Goal: Task Accomplishment & Management: Manage account settings

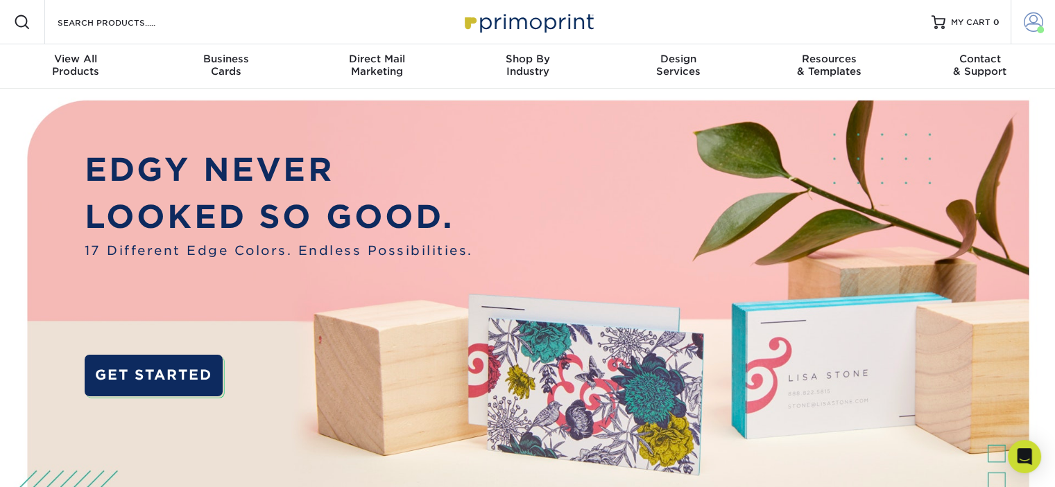
click at [1029, 18] on span at bounding box center [1032, 21] width 19 height 19
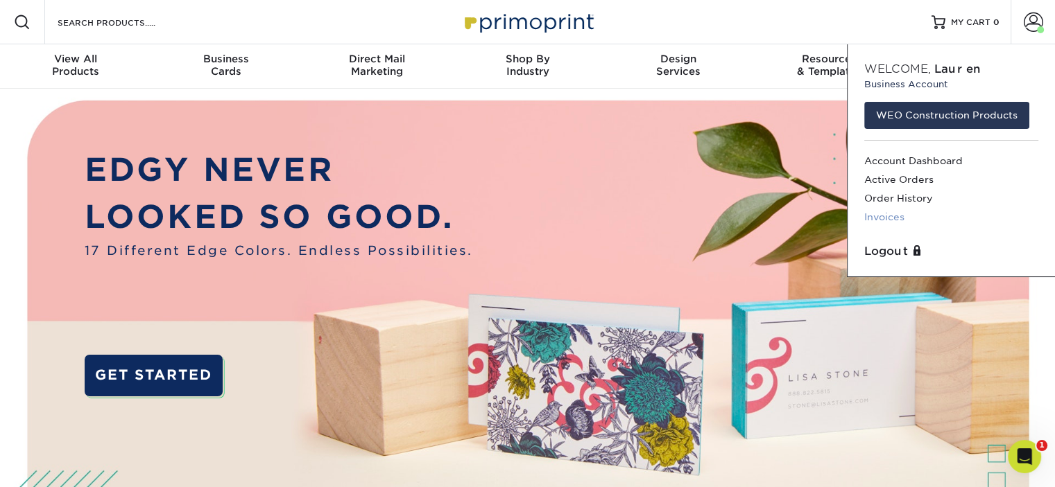
click at [890, 219] on link "Invoices" at bounding box center [951, 217] width 174 height 19
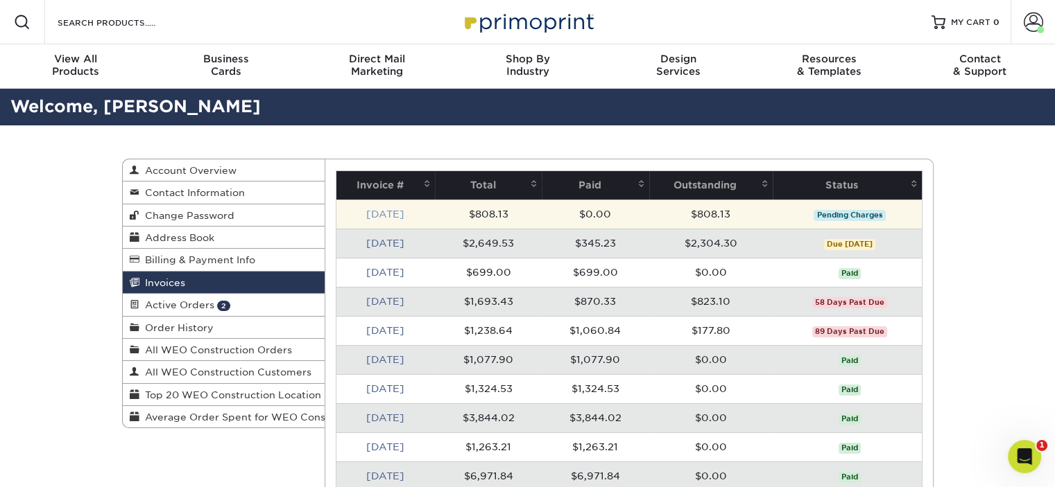
click at [398, 209] on link "Oct 2025" at bounding box center [385, 214] width 38 height 11
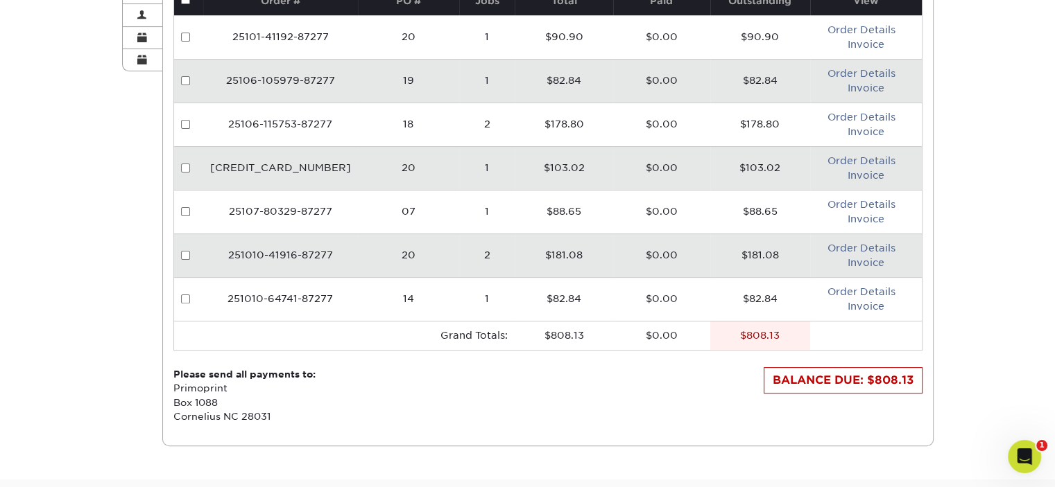
scroll to position [358, 0]
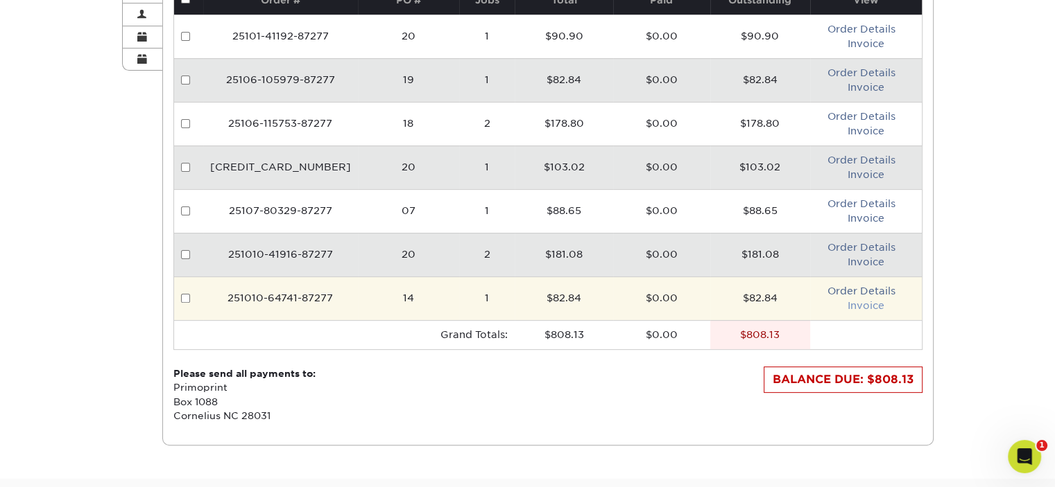
click at [860, 303] on link "Invoice" at bounding box center [865, 305] width 37 height 11
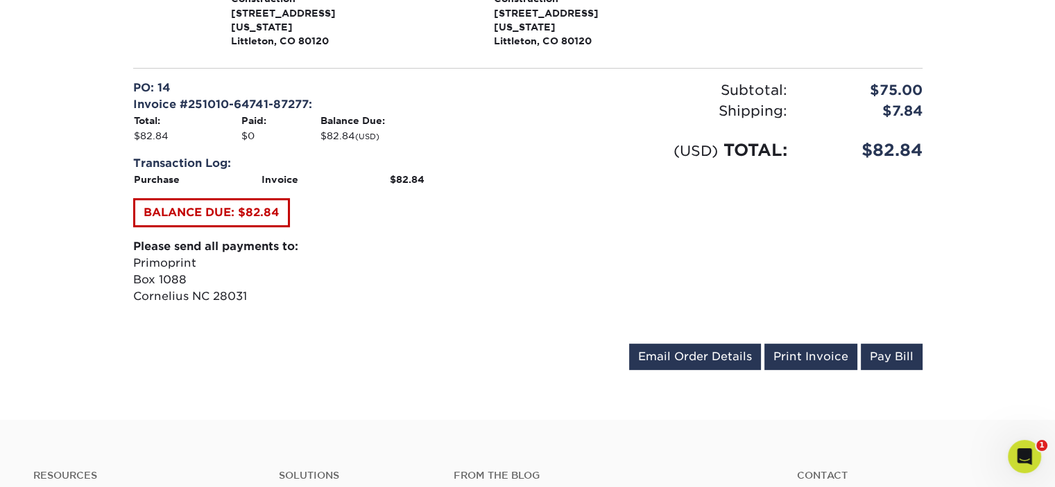
scroll to position [521, 0]
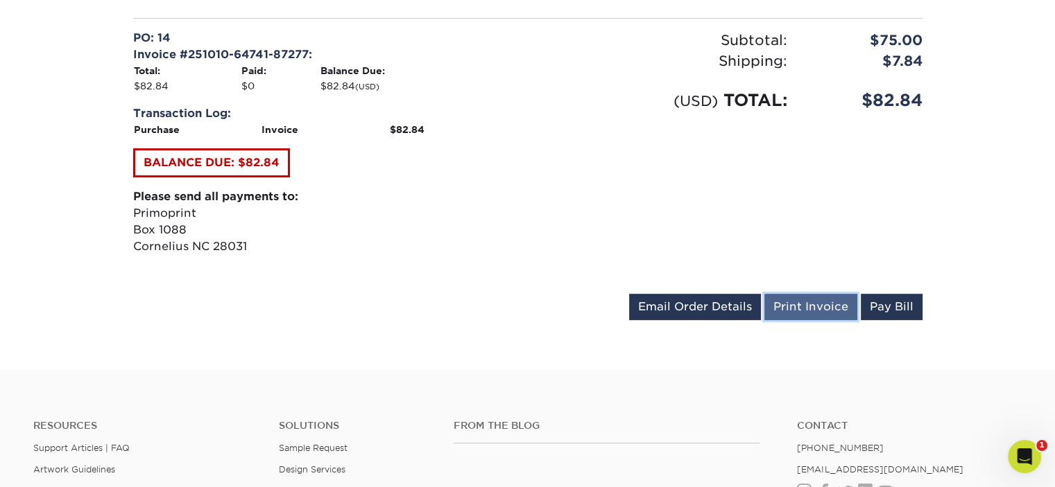
click at [804, 294] on link "Print Invoice" at bounding box center [810, 307] width 93 height 26
